Goal: Task Accomplishment & Management: Complete application form

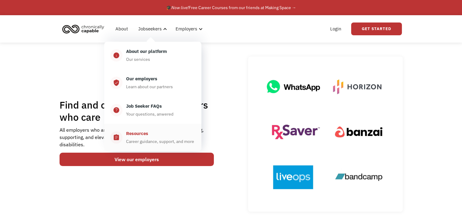
click at [148, 129] on link "assignment Resources Career guidance, support, and more" at bounding box center [152, 137] width 97 height 27
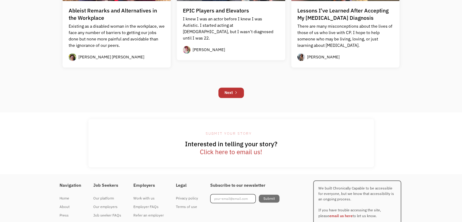
scroll to position [635, 0]
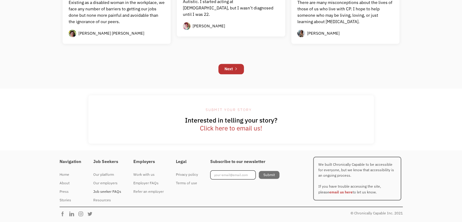
click at [105, 189] on div "Job seeker FAQs" at bounding box center [107, 191] width 28 height 7
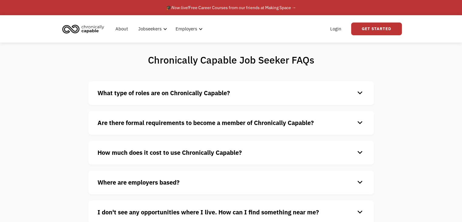
click at [201, 95] on strong "What type of roles are on Chronically Capable?" at bounding box center [164, 93] width 133 height 8
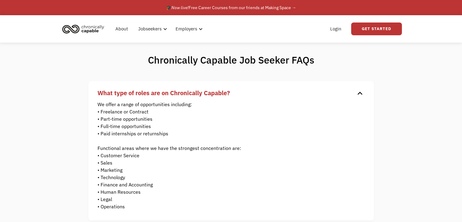
click at [201, 95] on strong "What type of roles are on Chronically Capable?" at bounding box center [164, 93] width 133 height 8
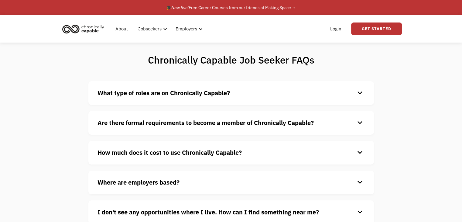
click at [201, 93] on strong "What type of roles are on Chronically Capable?" at bounding box center [164, 93] width 133 height 8
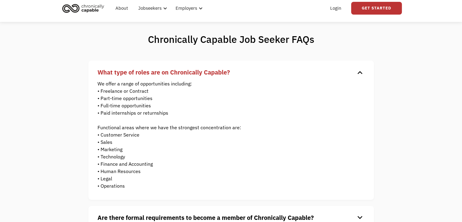
scroll to position [30, 0]
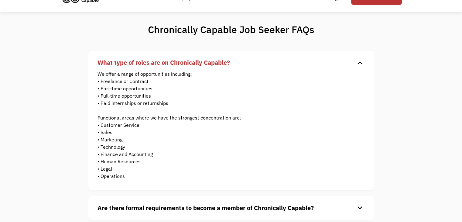
click at [210, 65] on strong "What type of roles are on Chronically Capable?" at bounding box center [164, 62] width 133 height 8
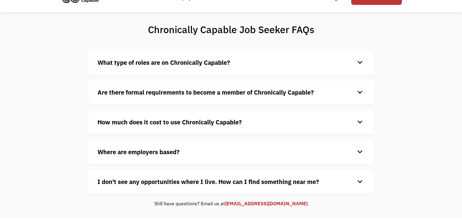
click at [202, 96] on strong "Are there formal requirements to become a member of Chronically Capable?" at bounding box center [206, 92] width 216 height 8
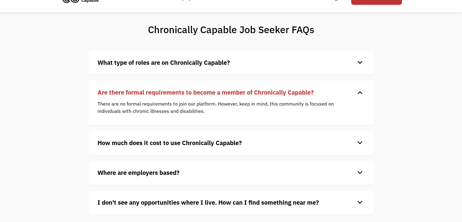
click at [205, 146] on strong "How much does it cost to use Chronically Capable?" at bounding box center [170, 143] width 144 height 8
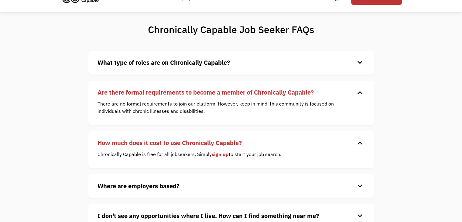
click at [207, 140] on strong "How much does it cost to use Chronically Capable?" at bounding box center [170, 143] width 144 height 8
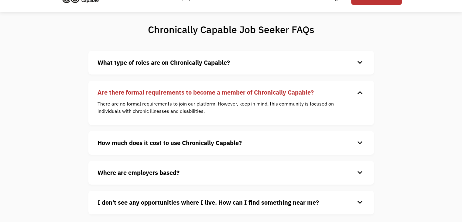
scroll to position [61, 0]
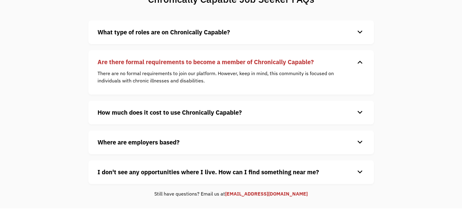
click at [198, 140] on h4 "Where are employers based?" at bounding box center [227, 142] width 258 height 9
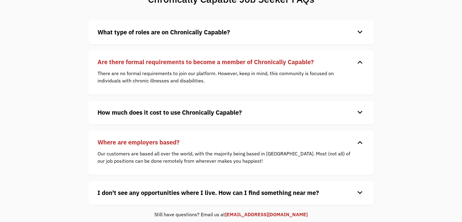
scroll to position [91, 0]
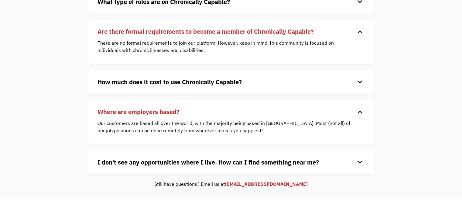
click at [188, 162] on strong "I don't see any opportunities where I live. How can I find something near me?" at bounding box center [209, 162] width 222 height 8
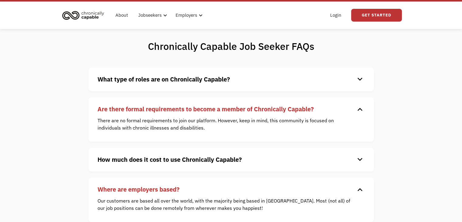
scroll to position [0, 0]
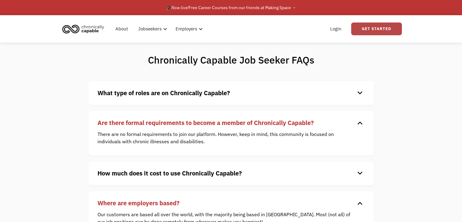
click at [362, 29] on link "Get Started" at bounding box center [376, 28] width 51 height 13
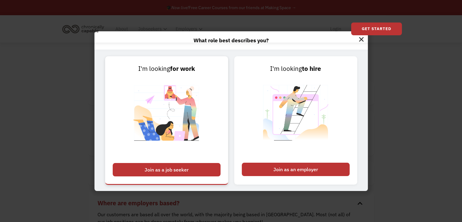
click at [168, 171] on div "Join as a job seeker" at bounding box center [167, 169] width 108 height 13
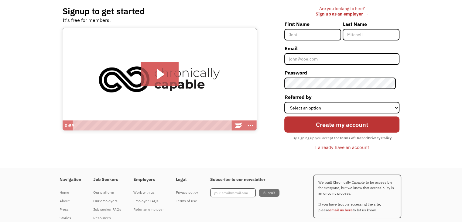
scroll to position [66, 0]
